Goal: Task Accomplishment & Management: Manage account settings

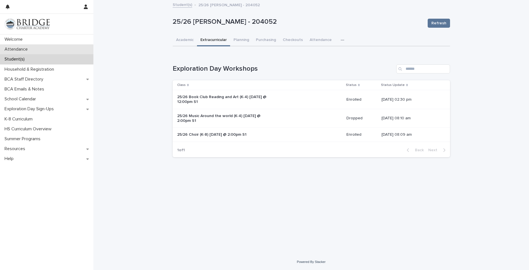
click at [22, 48] on p "Attendance" at bounding box center [17, 49] width 30 height 5
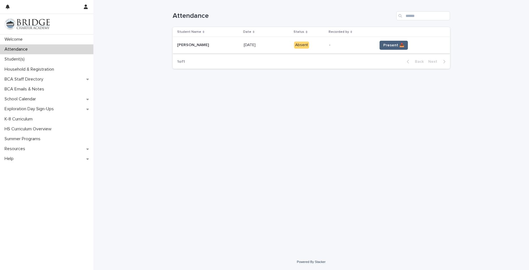
click at [393, 43] on span "Present 📥" at bounding box center [393, 45] width 21 height 6
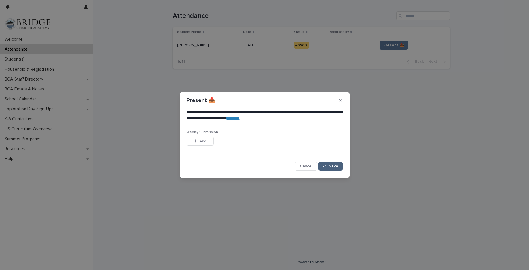
click at [337, 166] on span "Save" at bounding box center [333, 166] width 9 height 4
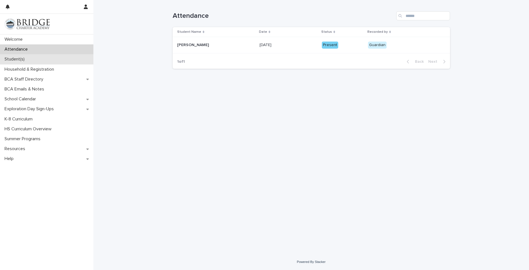
click at [15, 60] on p "Student(s)" at bounding box center [15, 59] width 27 height 5
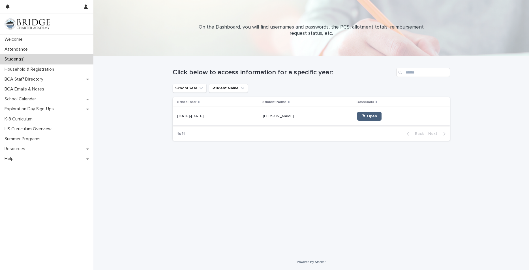
click at [362, 118] on span "🖱 Open" at bounding box center [369, 116] width 15 height 4
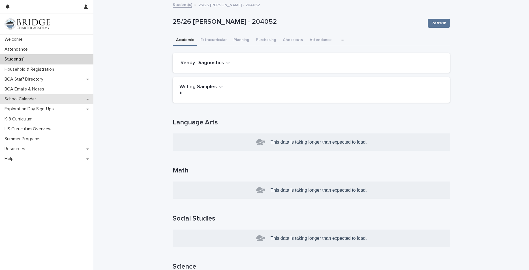
click at [21, 98] on p "School Calendar" at bounding box center [21, 99] width 38 height 5
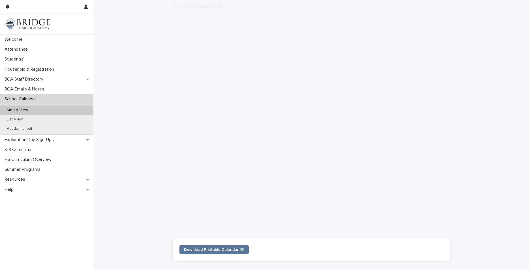
scroll to position [71, 0]
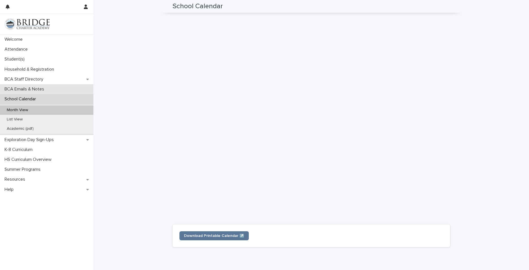
click at [24, 90] on p "BCA Emails & Notes" at bounding box center [25, 89] width 46 height 5
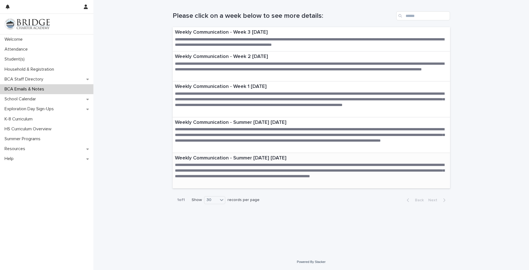
click at [190, 156] on p "Weekly Communication - Summer [DATE] [DATE]" at bounding box center [311, 158] width 273 height 6
